Goal: Information Seeking & Learning: Check status

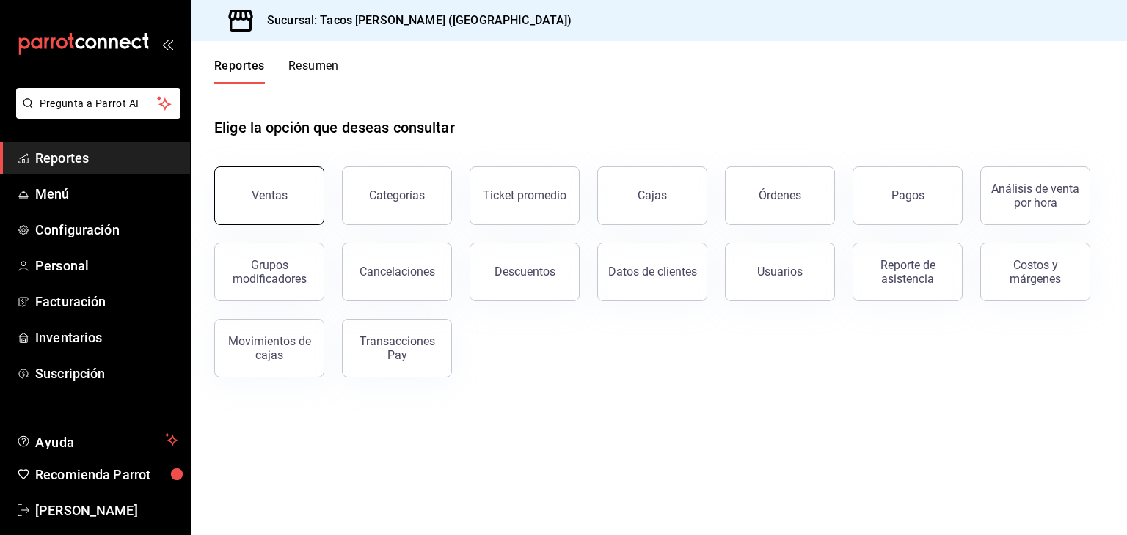
click at [275, 189] on button "Ventas" at bounding box center [269, 196] width 110 height 59
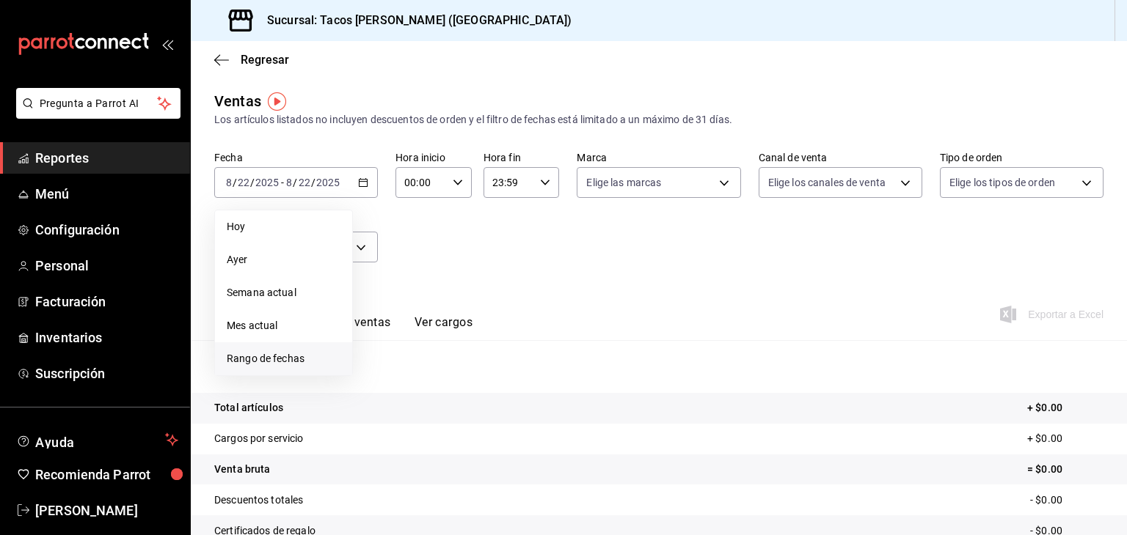
click at [262, 366] on span "Rango de fechas" at bounding box center [284, 358] width 114 height 15
click at [389, 341] on button "11" at bounding box center [383, 345] width 26 height 26
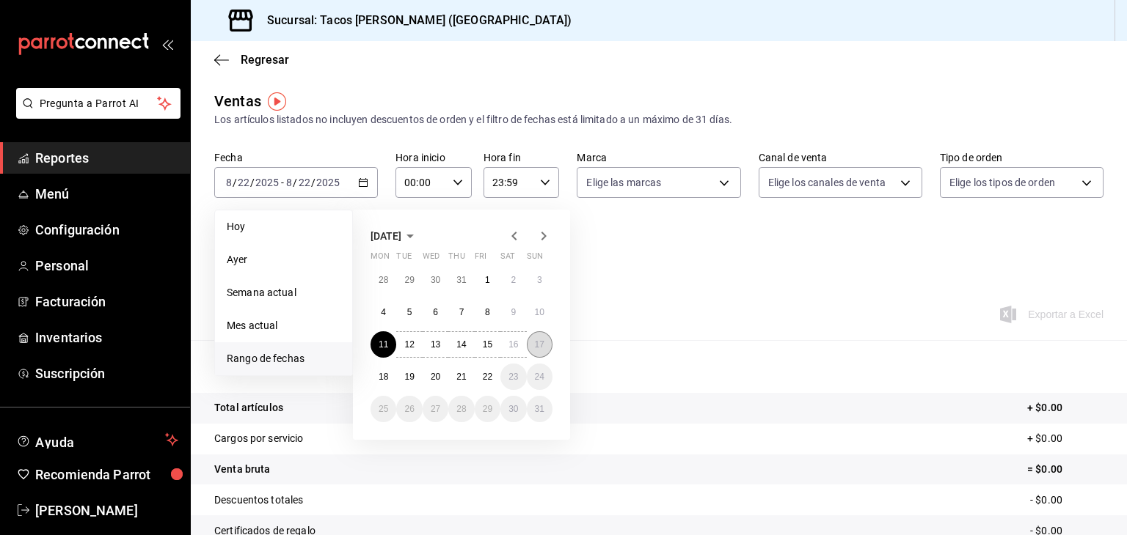
click at [549, 343] on button "17" at bounding box center [540, 345] width 26 height 26
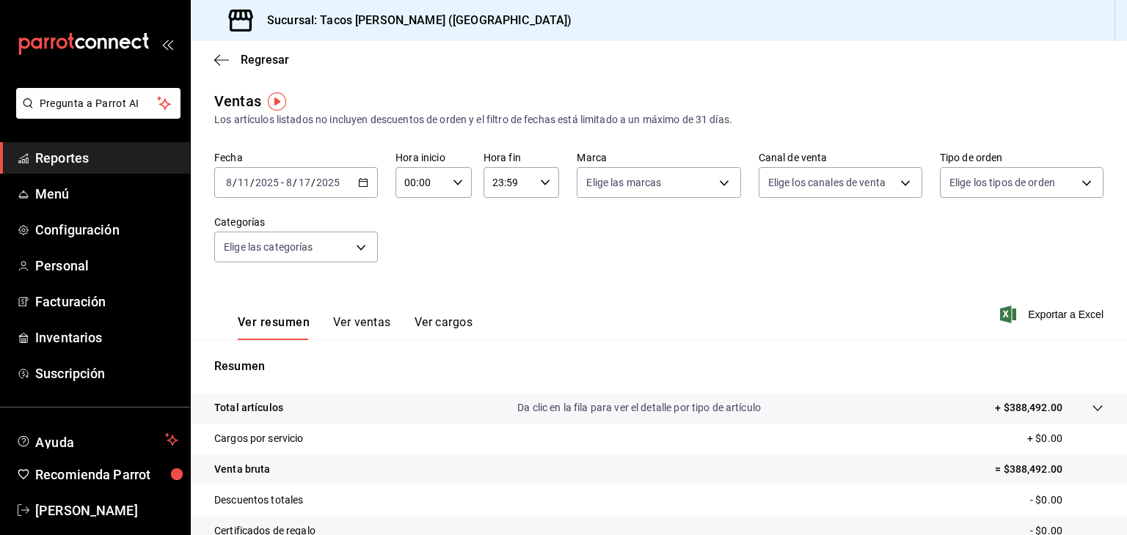
click at [361, 318] on button "Ver ventas" at bounding box center [362, 327] width 58 height 25
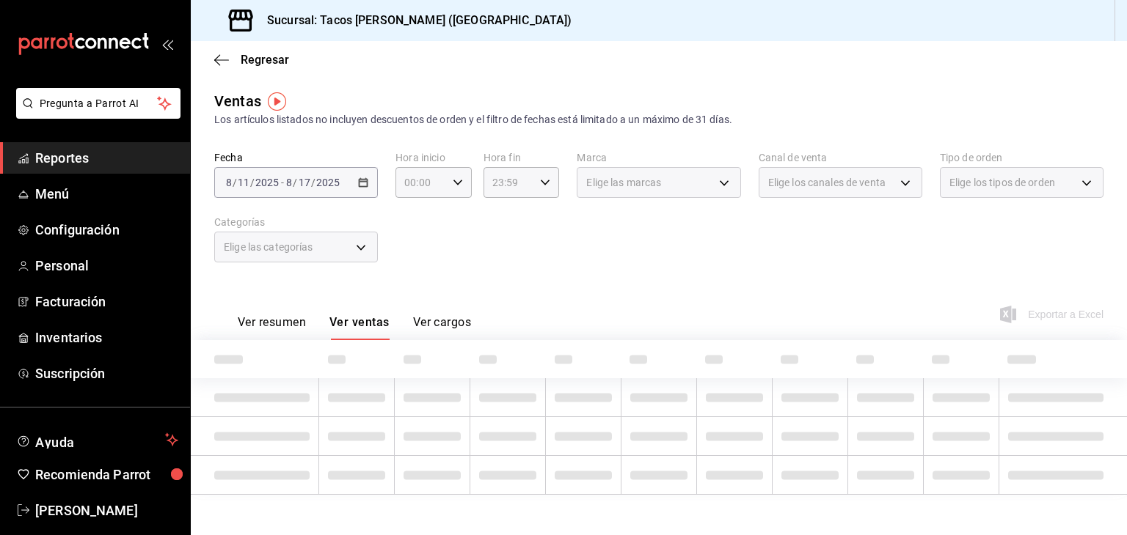
click at [361, 318] on button "Ver ventas" at bounding box center [359, 327] width 60 height 25
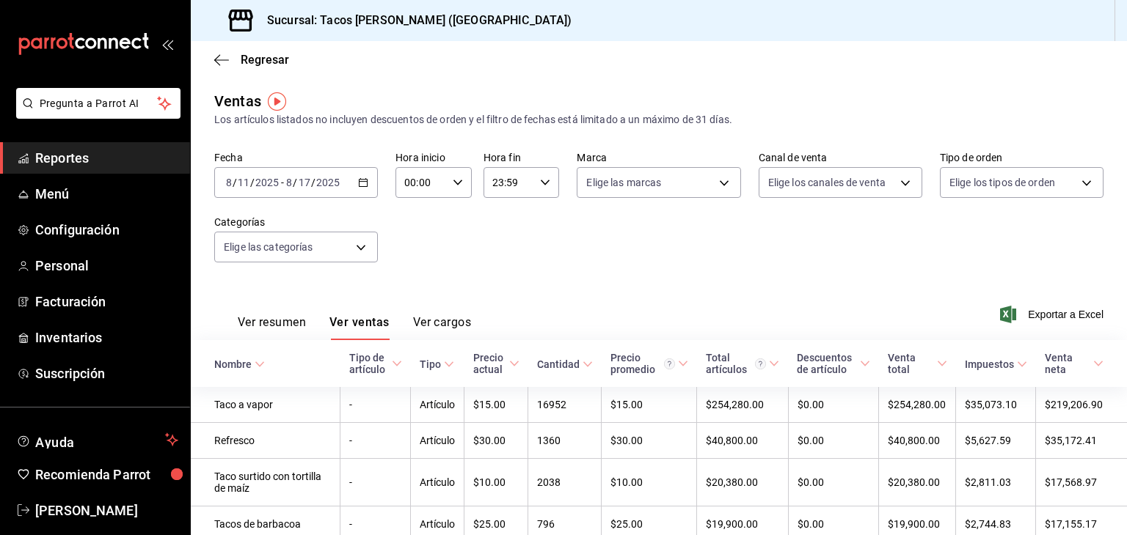
click at [311, 191] on div "[DATE] [DATE] - [DATE] [DATE]" at bounding box center [296, 182] width 164 height 31
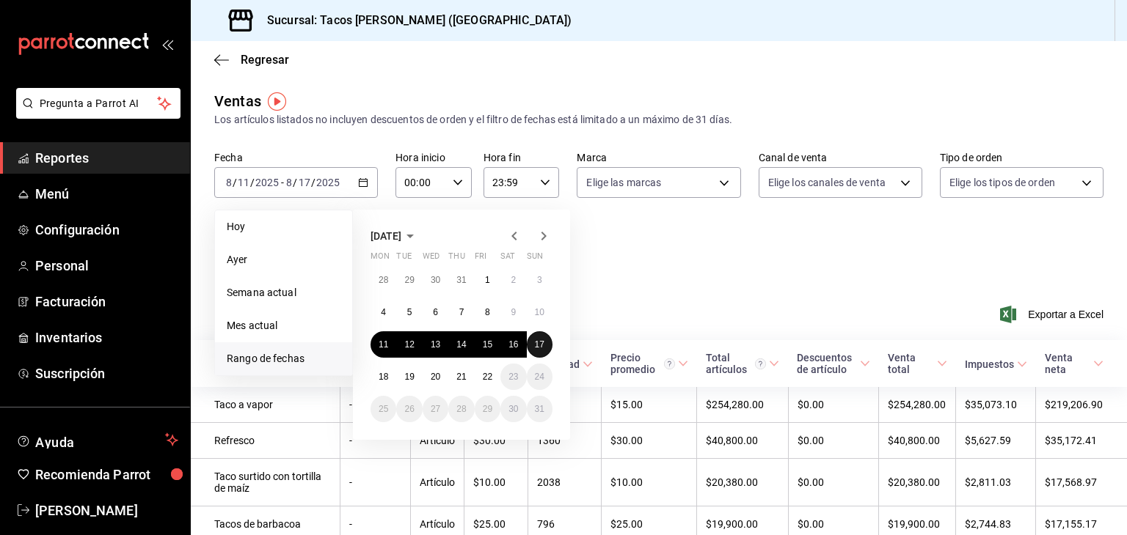
click at [546, 345] on button "17" at bounding box center [540, 345] width 26 height 26
